Goal: Navigation & Orientation: Find specific page/section

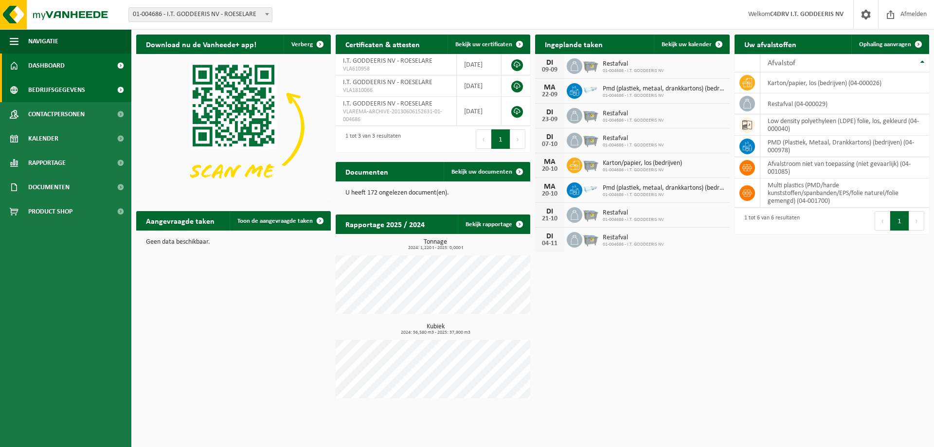
click at [89, 83] on link "Bedrijfsgegevens" at bounding box center [65, 90] width 131 height 24
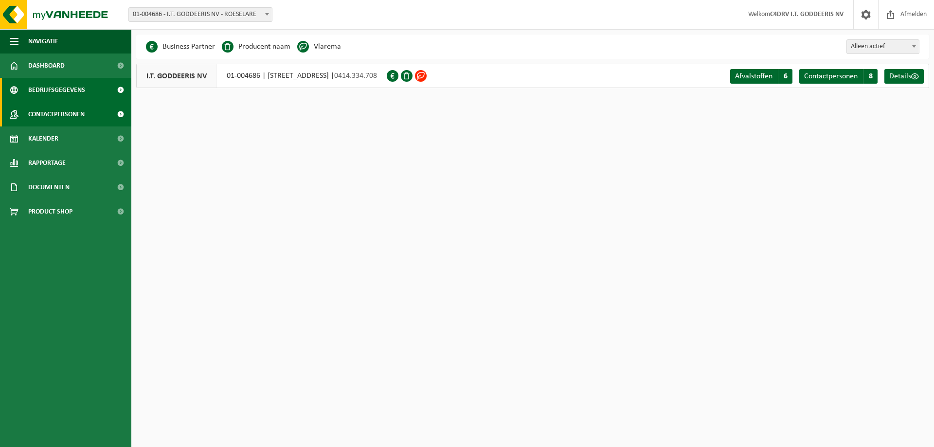
click at [61, 106] on span "Contactpersonen" at bounding box center [56, 114] width 56 height 24
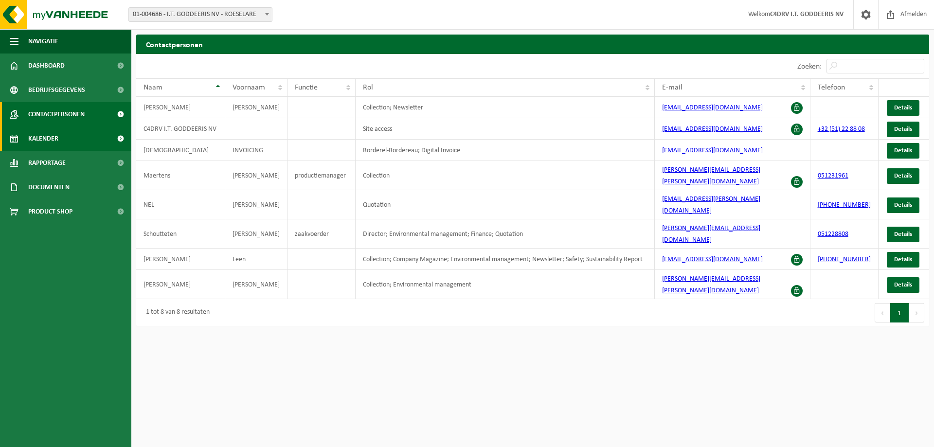
click at [41, 142] on span "Kalender" at bounding box center [43, 138] width 30 height 24
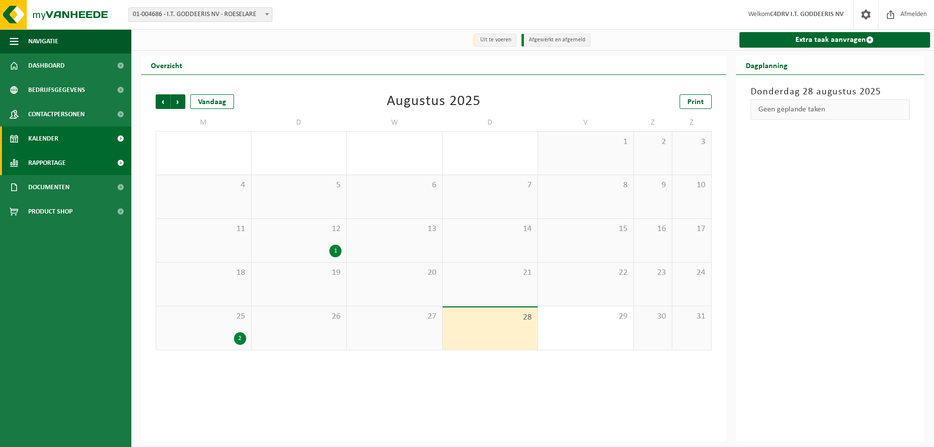
click at [39, 162] on span "Rapportage" at bounding box center [46, 163] width 37 height 24
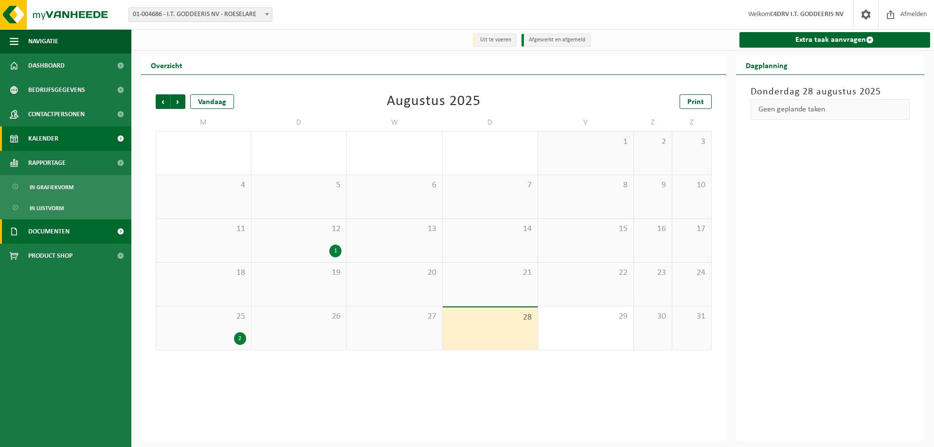
click at [43, 233] on span "Documenten" at bounding box center [48, 231] width 41 height 24
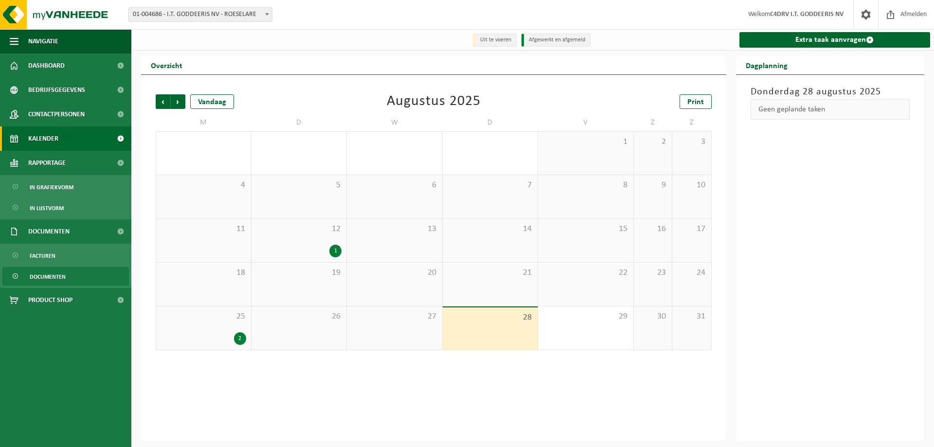
click at [52, 278] on span "Documenten" at bounding box center [48, 276] width 36 height 18
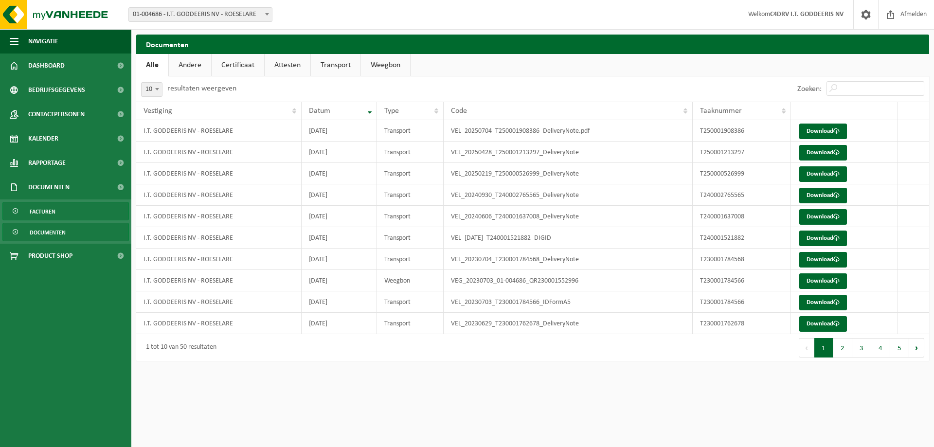
click at [36, 214] on span "Facturen" at bounding box center [43, 211] width 26 height 18
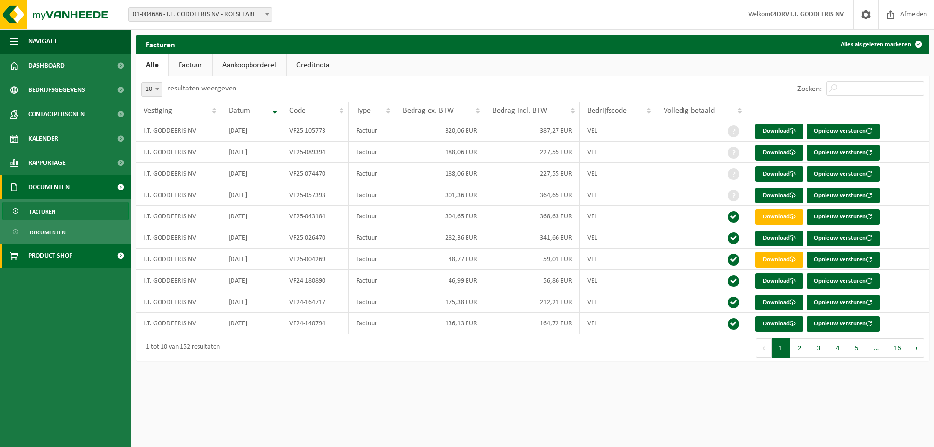
click at [32, 251] on span "Product Shop" at bounding box center [50, 256] width 44 height 24
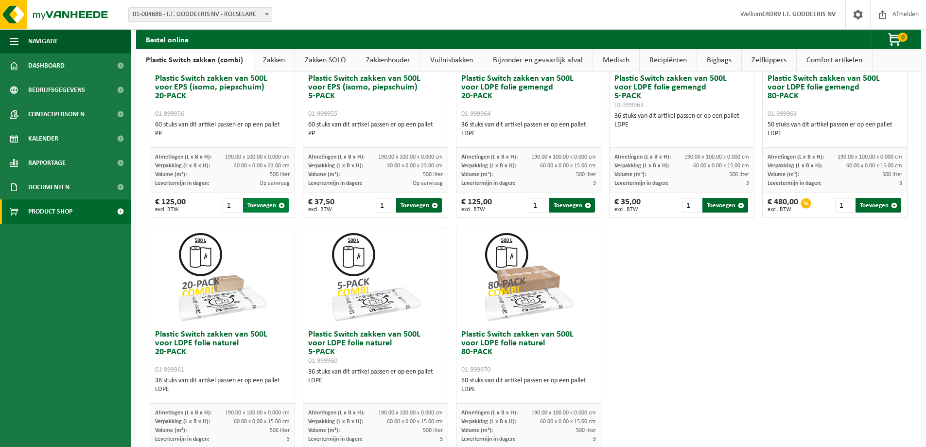
scroll to position [466, 0]
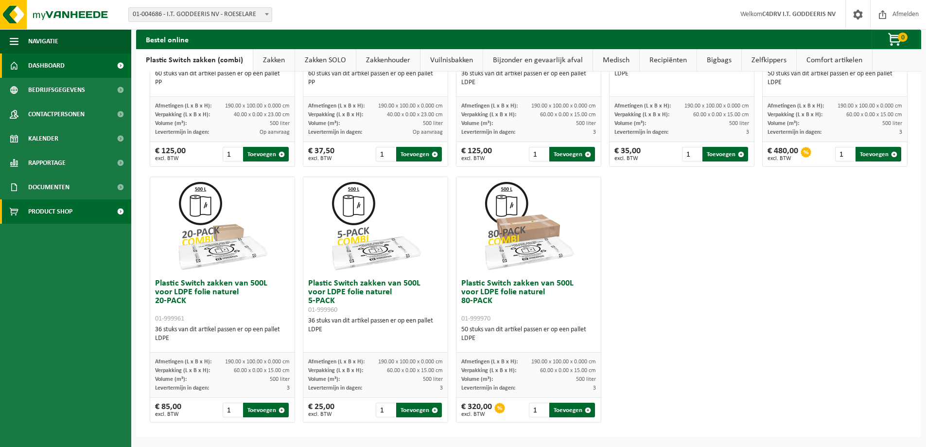
click at [53, 62] on span "Dashboard" at bounding box center [46, 65] width 36 height 24
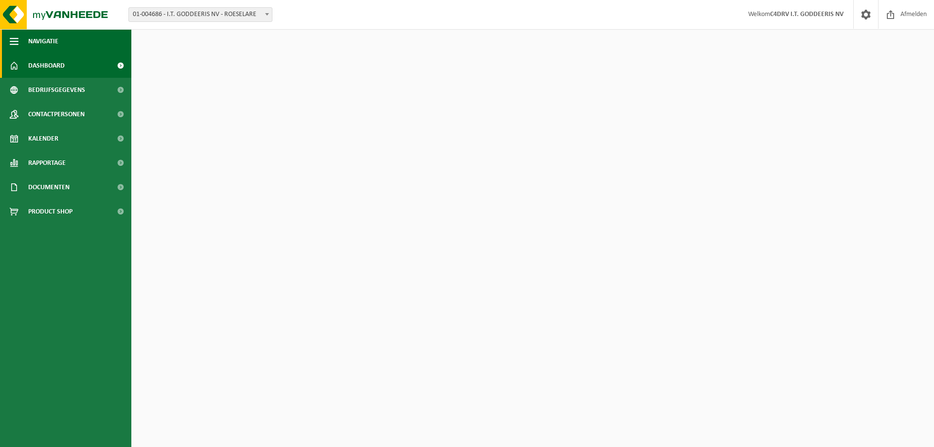
click at [10, 41] on span "button" at bounding box center [14, 41] width 9 height 24
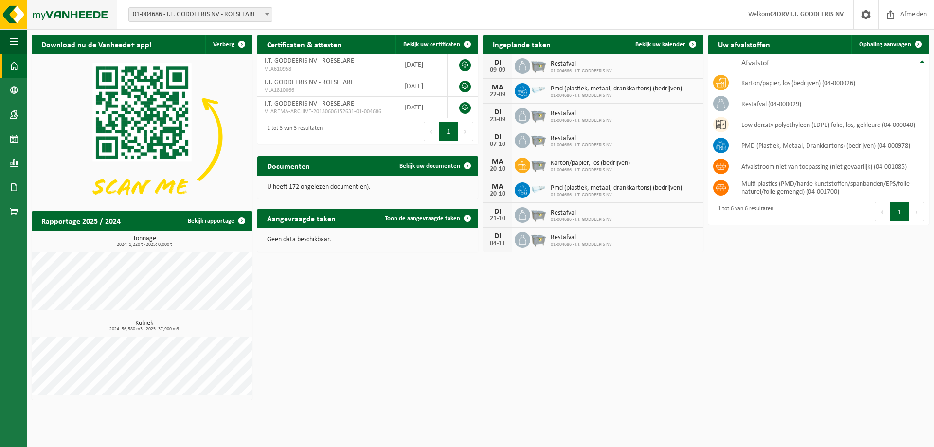
click at [3, 14] on img at bounding box center [58, 14] width 117 height 29
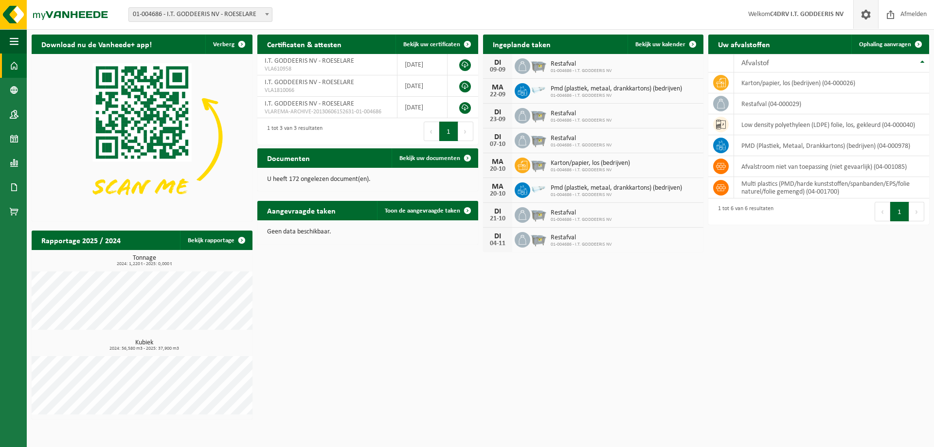
click at [863, 12] on span at bounding box center [865, 14] width 15 height 29
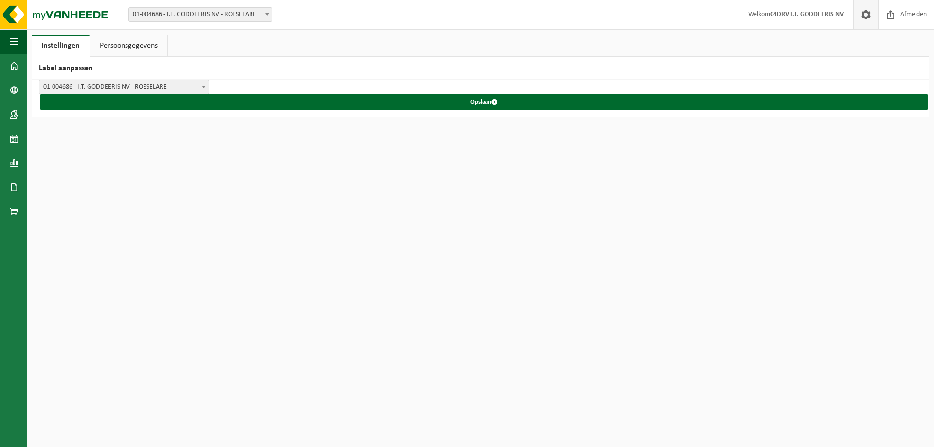
click at [122, 43] on link "Persoonsgegevens" at bounding box center [128, 46] width 77 height 22
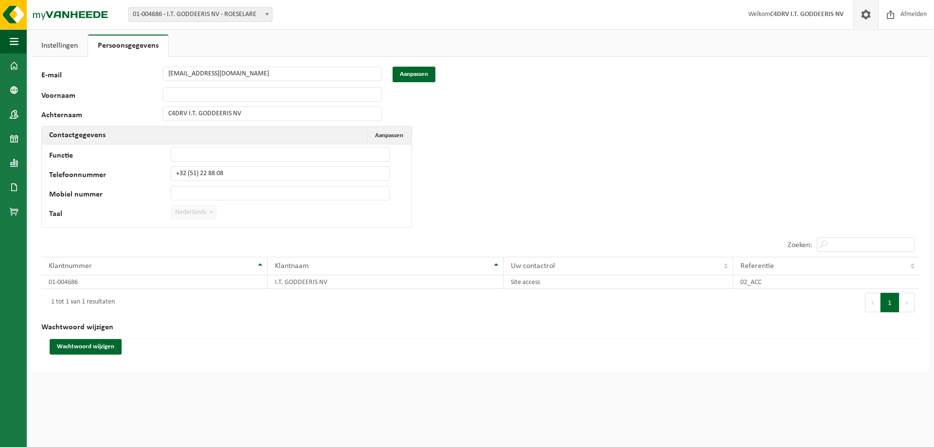
click at [73, 43] on link "Instellingen" at bounding box center [60, 46] width 56 height 22
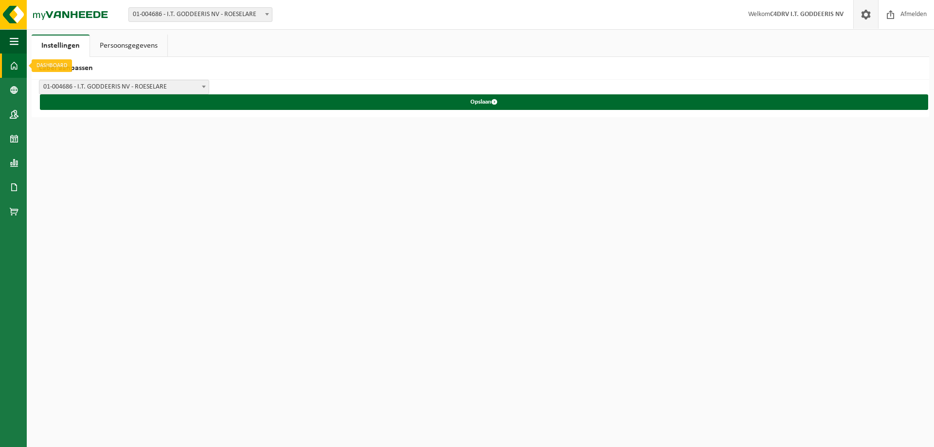
click at [12, 59] on span at bounding box center [14, 65] width 9 height 24
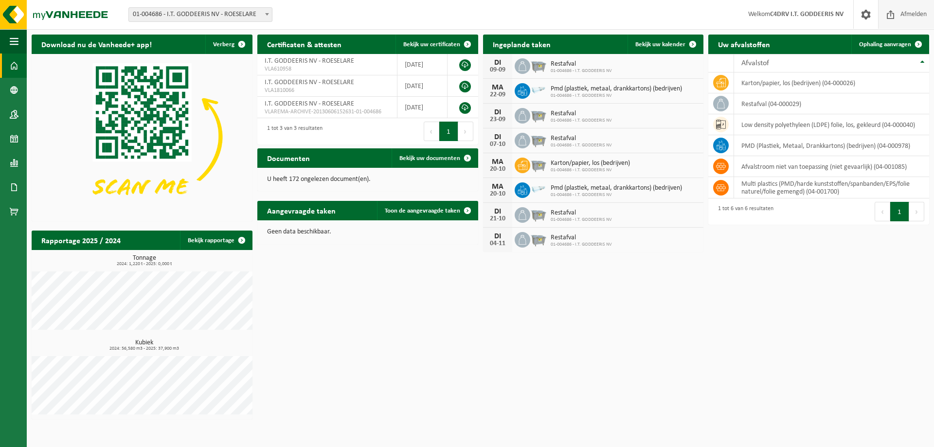
click at [907, 15] on span "Afmelden" at bounding box center [913, 14] width 31 height 29
